Goal: Navigation & Orientation: Find specific page/section

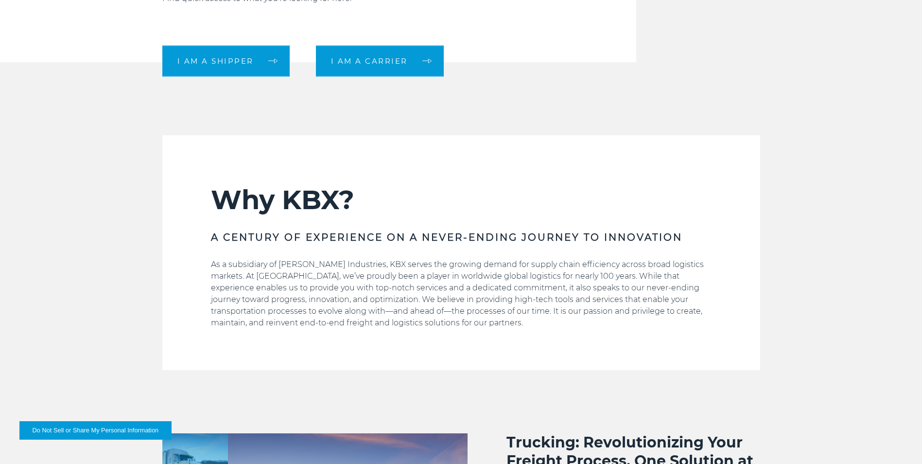
scroll to position [437, 0]
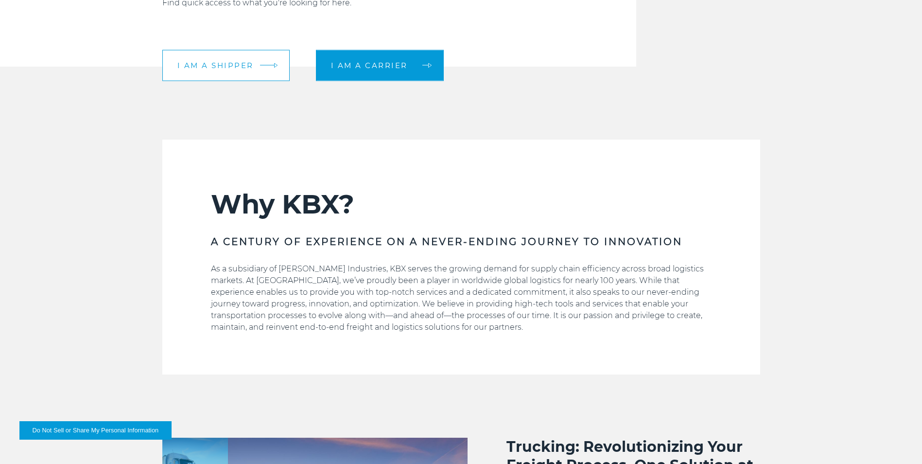
click at [247, 64] on span "I am a shipper" at bounding box center [215, 65] width 76 height 7
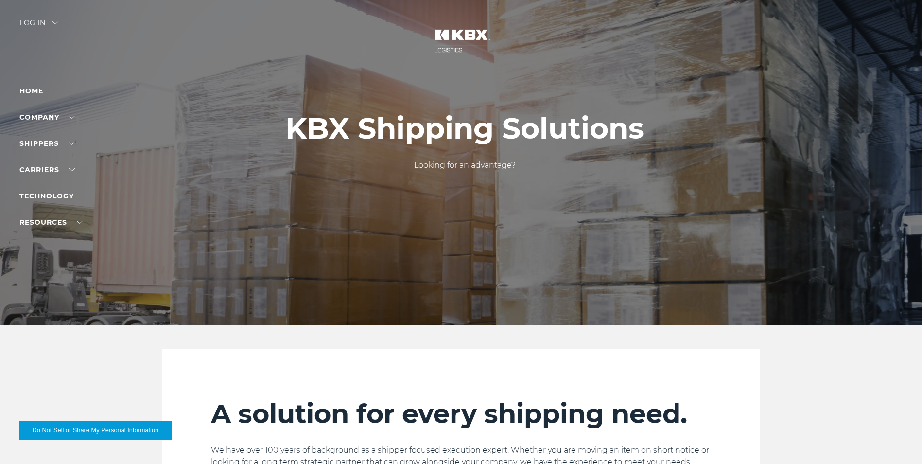
click at [43, 21] on div "Log in" at bounding box center [38, 26] width 39 height 14
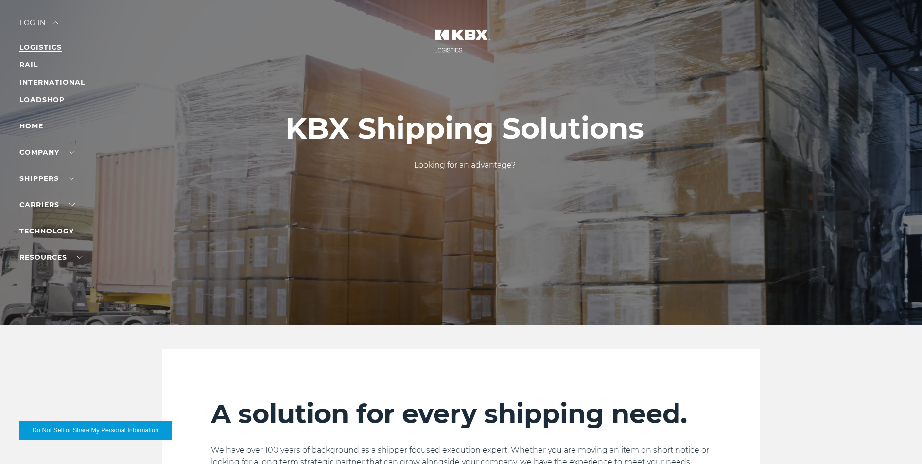
click at [45, 45] on link "LOGISTICS" at bounding box center [40, 47] width 42 height 9
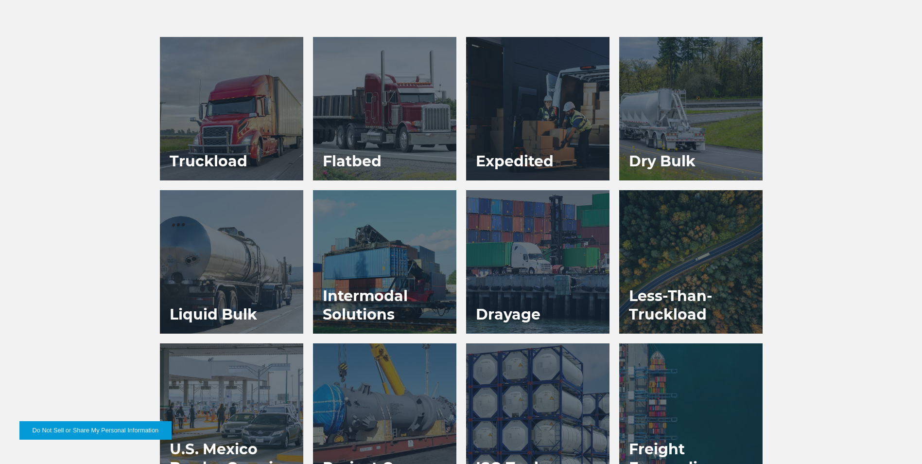
scroll to position [583, 0]
